Goal: Information Seeking & Learning: Find specific page/section

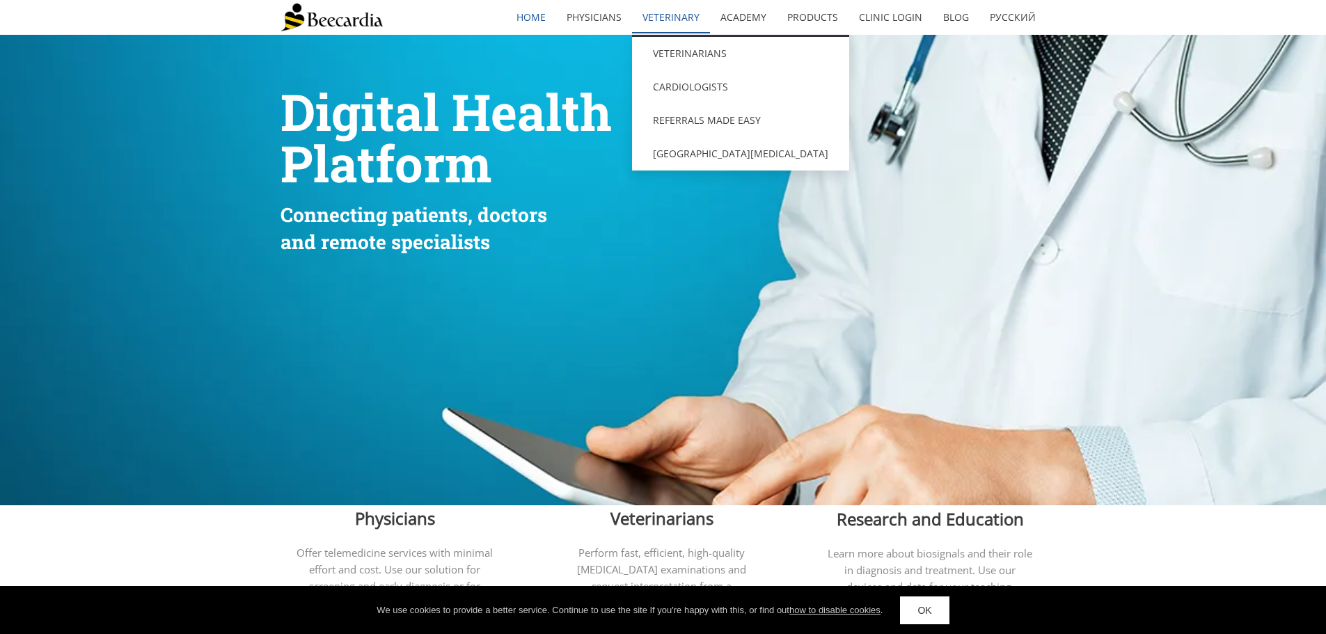
click at [691, 13] on link "Veterinary" at bounding box center [671, 17] width 78 height 32
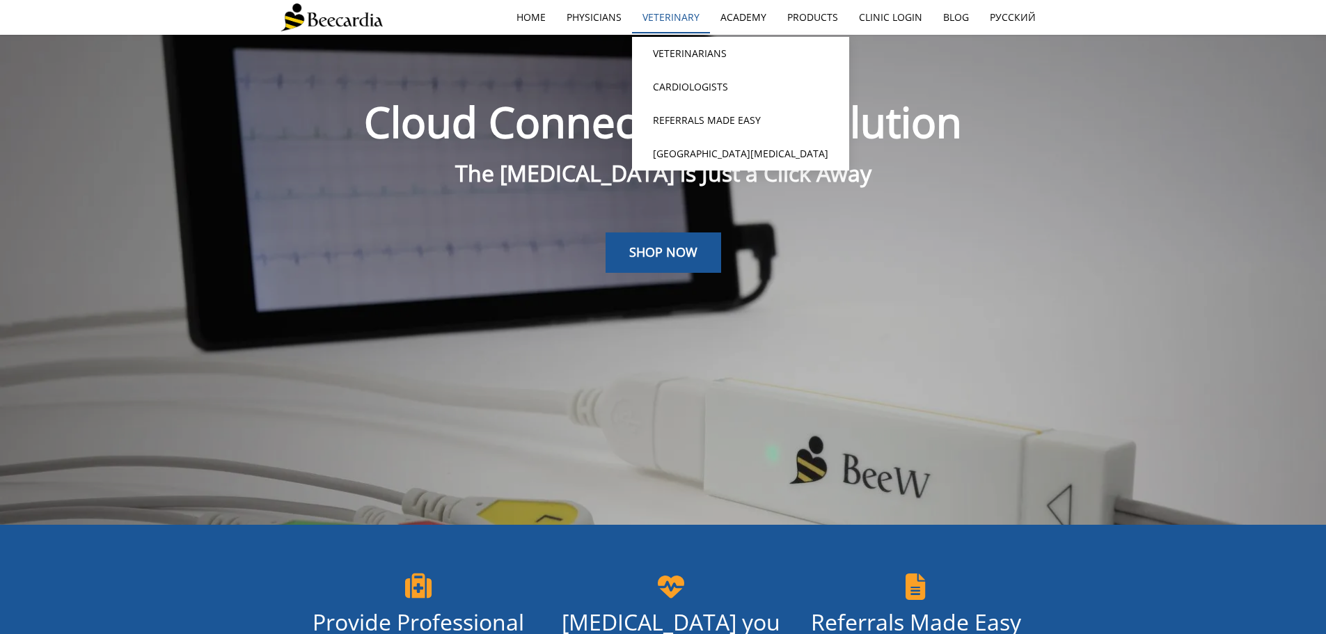
scroll to position [35, 0]
